Goal: Transaction & Acquisition: Purchase product/service

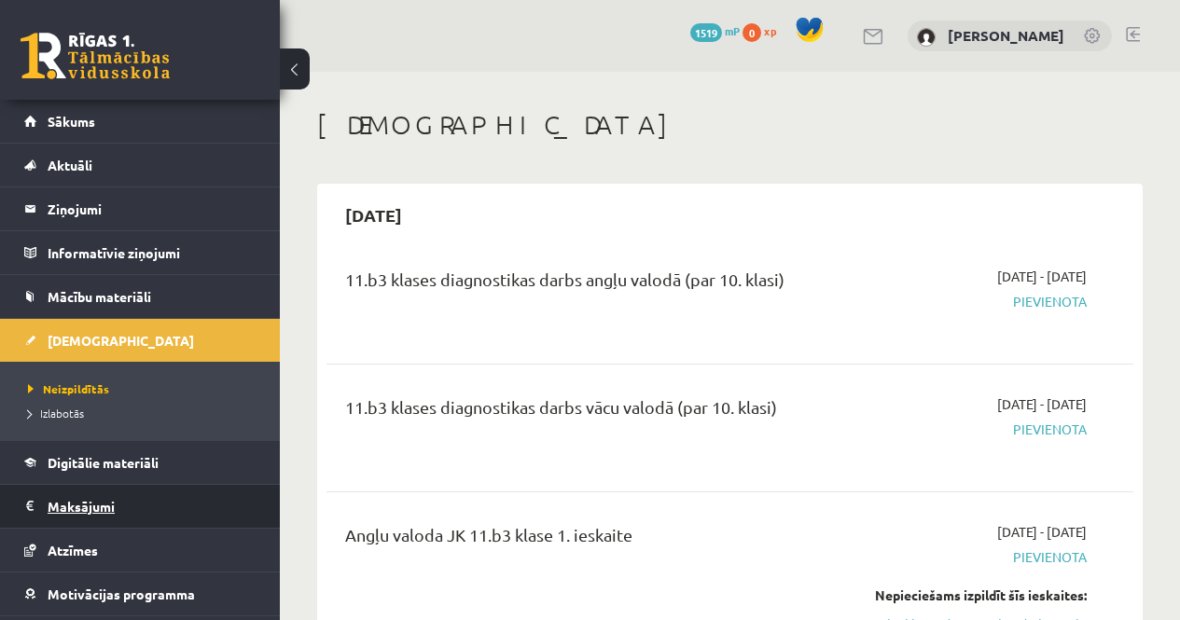
click at [99, 515] on legend "Maksājumi 0" at bounding box center [152, 506] width 209 height 43
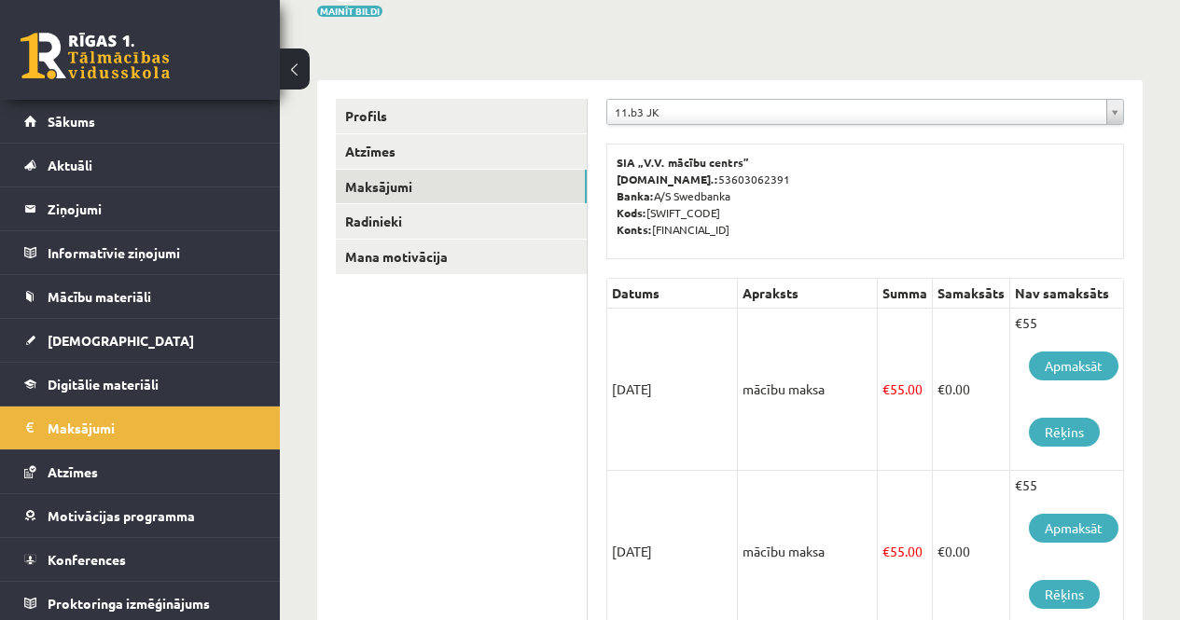
scroll to position [187, 0]
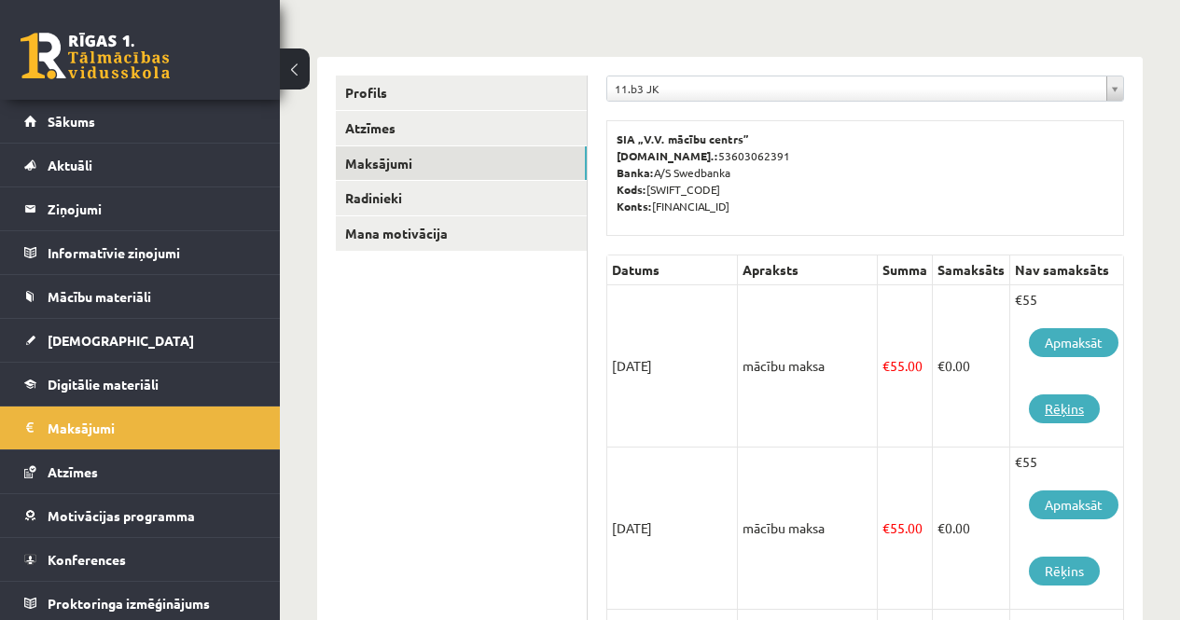
click at [1056, 399] on link "Rēķins" at bounding box center [1064, 408] width 71 height 29
click at [1067, 343] on link "Apmaksāt" at bounding box center [1074, 342] width 90 height 29
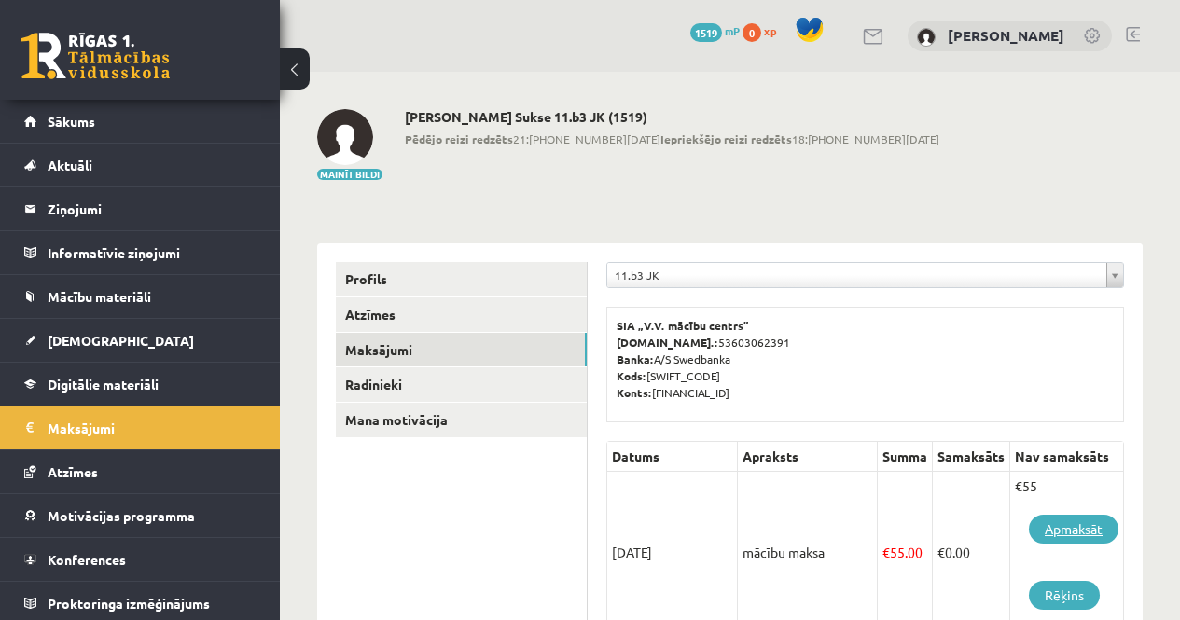
click at [1067, 532] on link "Apmaksāt" at bounding box center [1074, 529] width 90 height 29
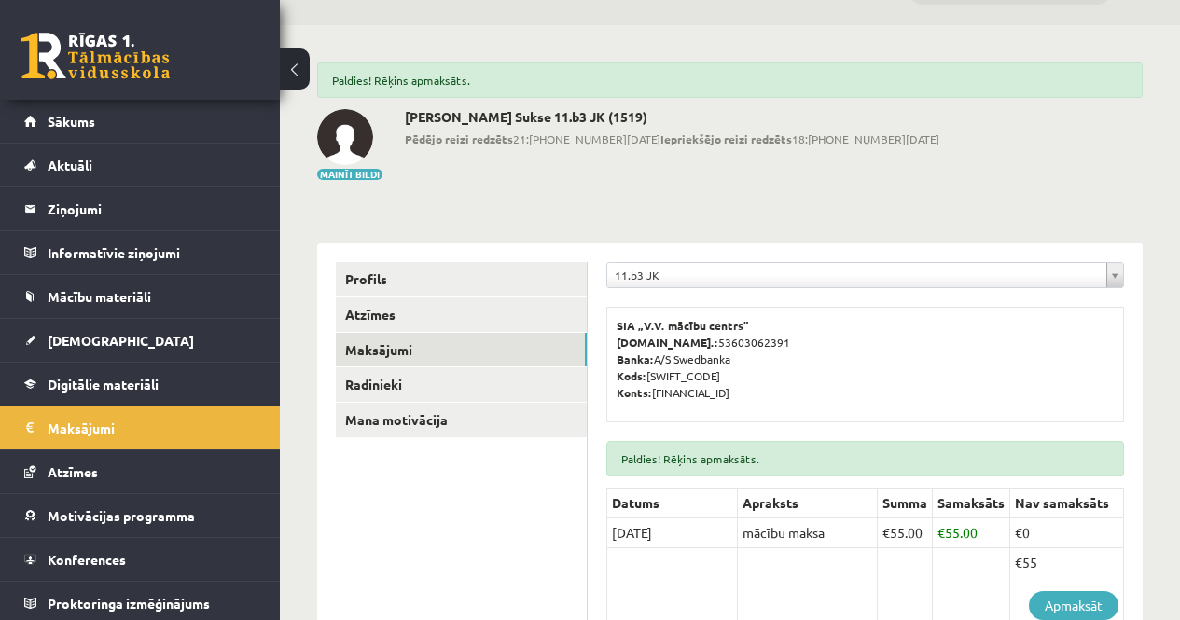
scroll to position [45, 0]
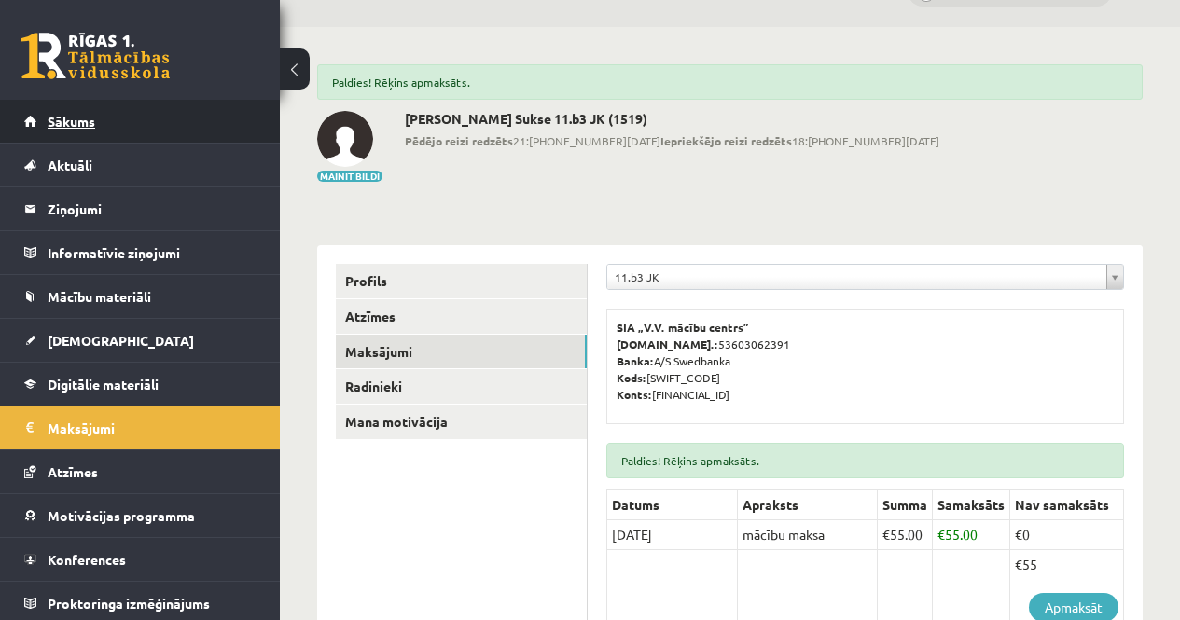
click at [140, 110] on link "Sākums" at bounding box center [140, 121] width 232 height 43
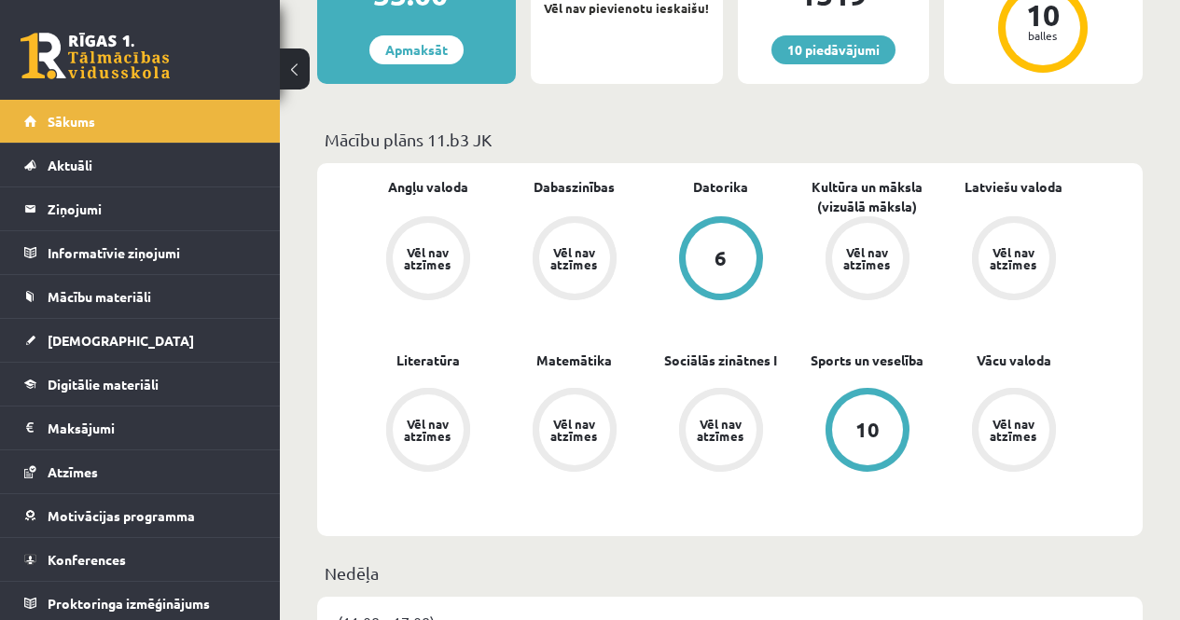
scroll to position [465, 0]
